Goal: Browse casually: Explore the website without a specific task or goal

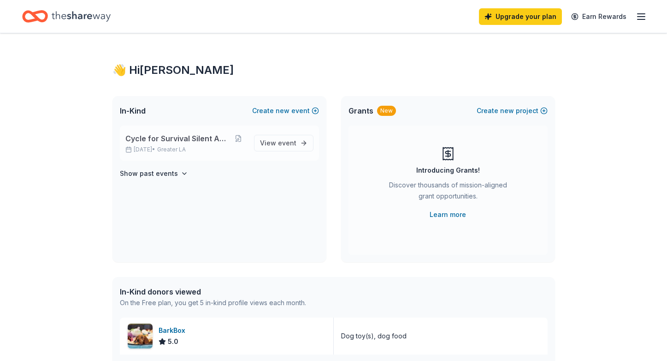
click at [155, 146] on p "[DATE] • Greater LA" at bounding box center [185, 149] width 121 height 7
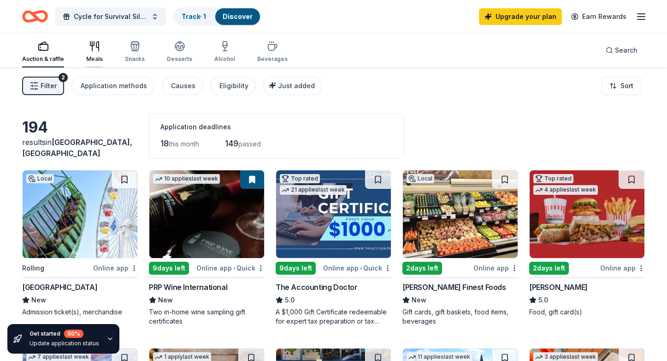
click at [92, 53] on div "Meals" at bounding box center [94, 52] width 17 height 22
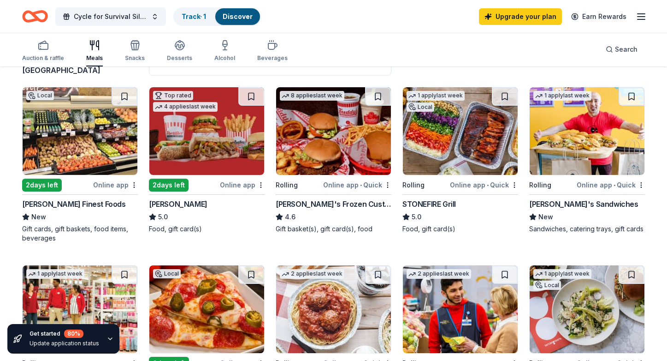
scroll to position [83, 0]
click at [134, 55] on div "Snacks" at bounding box center [135, 57] width 20 height 7
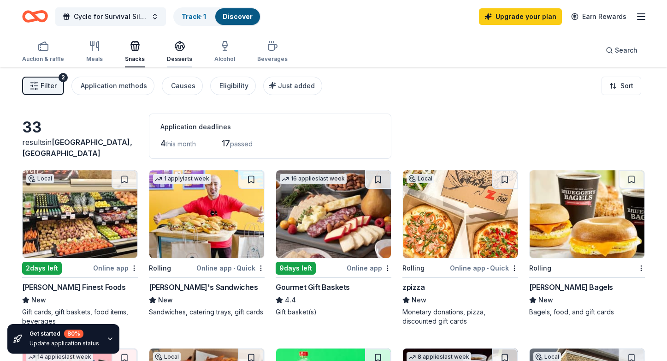
click at [175, 57] on div "Desserts" at bounding box center [179, 58] width 25 height 7
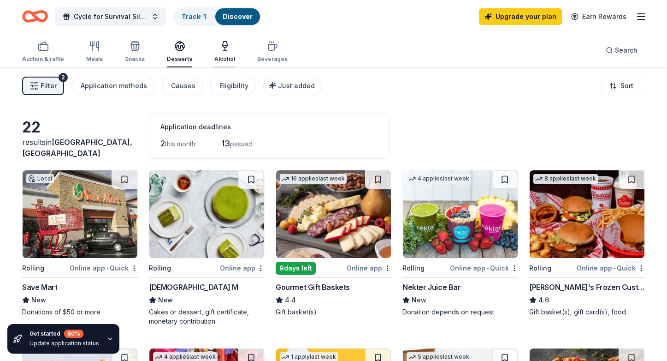
click at [227, 58] on div "Alcohol" at bounding box center [224, 58] width 21 height 7
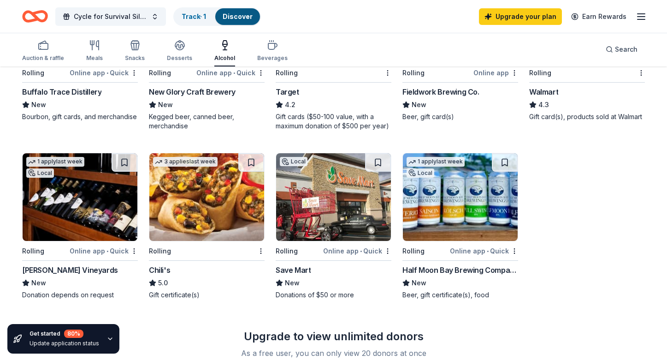
scroll to position [373, 0]
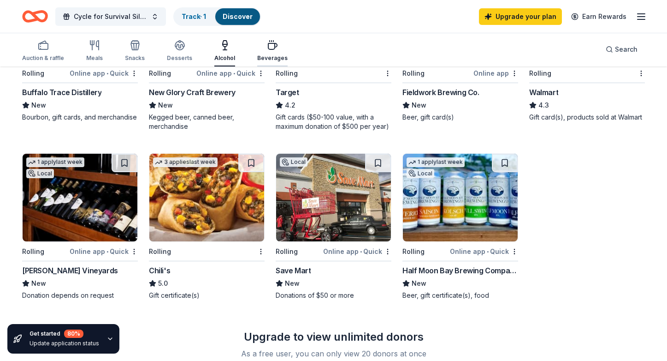
click at [272, 48] on icon "button" at bounding box center [272, 45] width 11 height 11
